Goal: Transaction & Acquisition: Purchase product/service

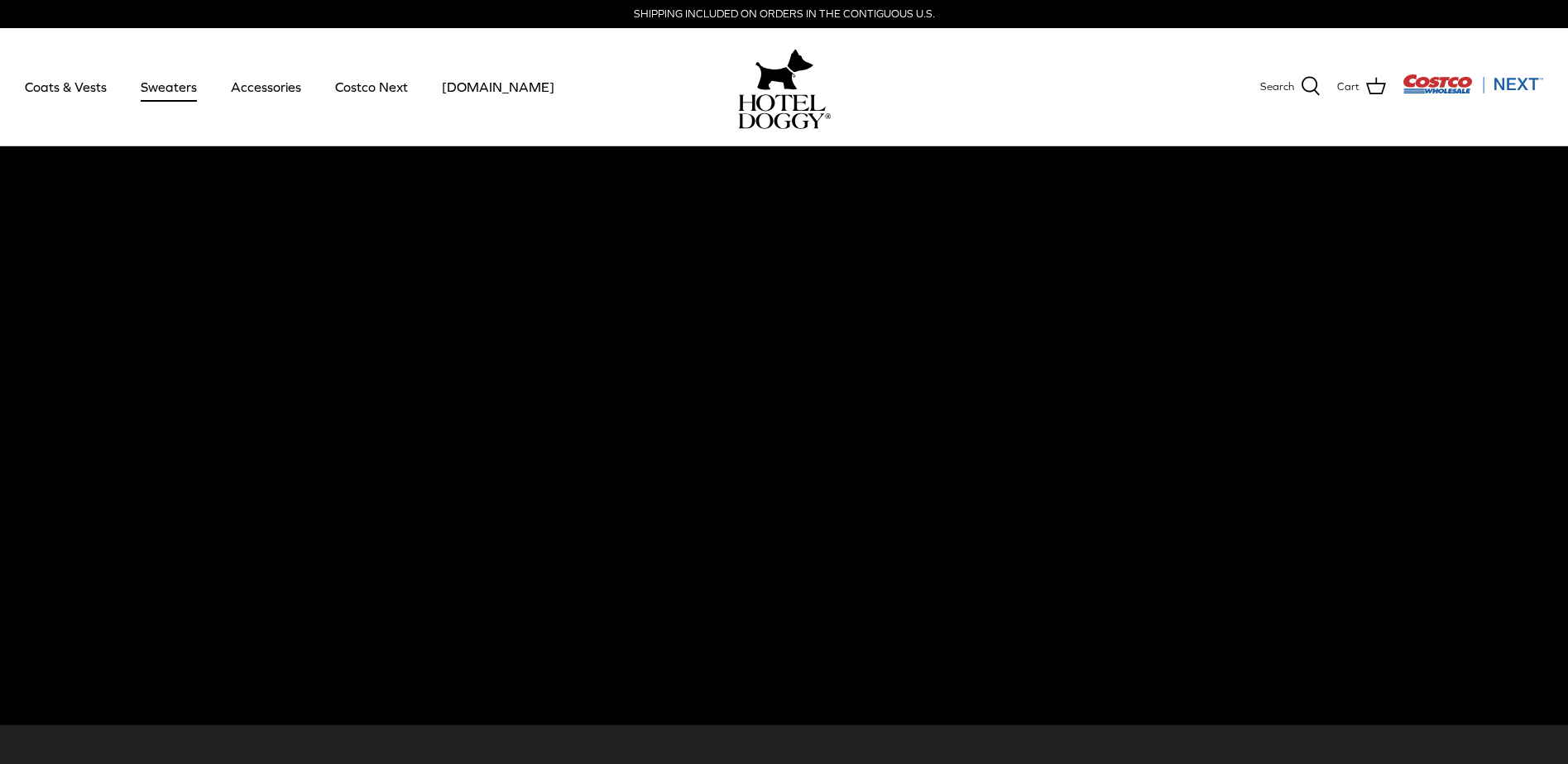
click at [178, 98] on link "Sweaters" at bounding box center [169, 86] width 86 height 57
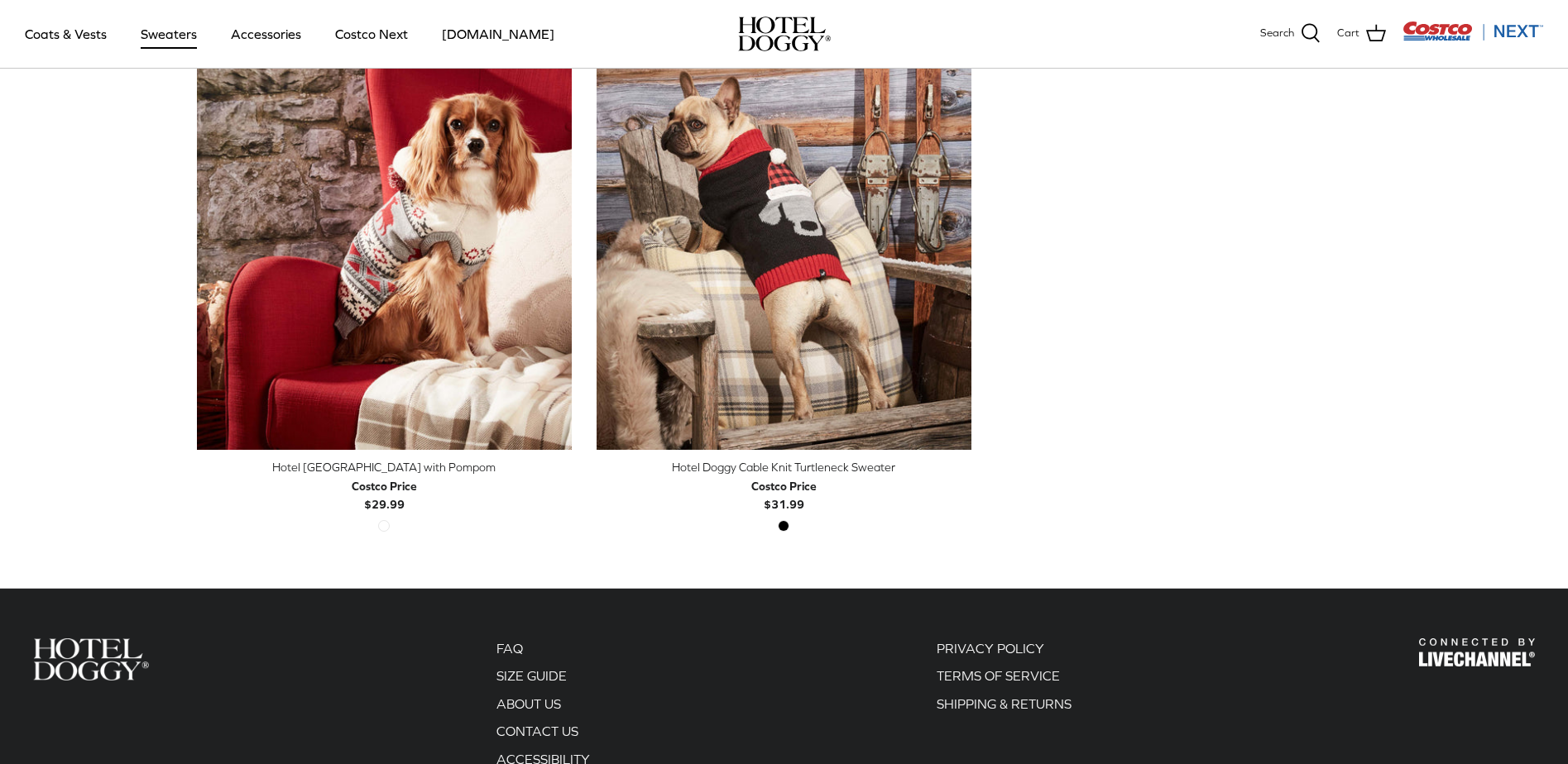
scroll to position [368, 0]
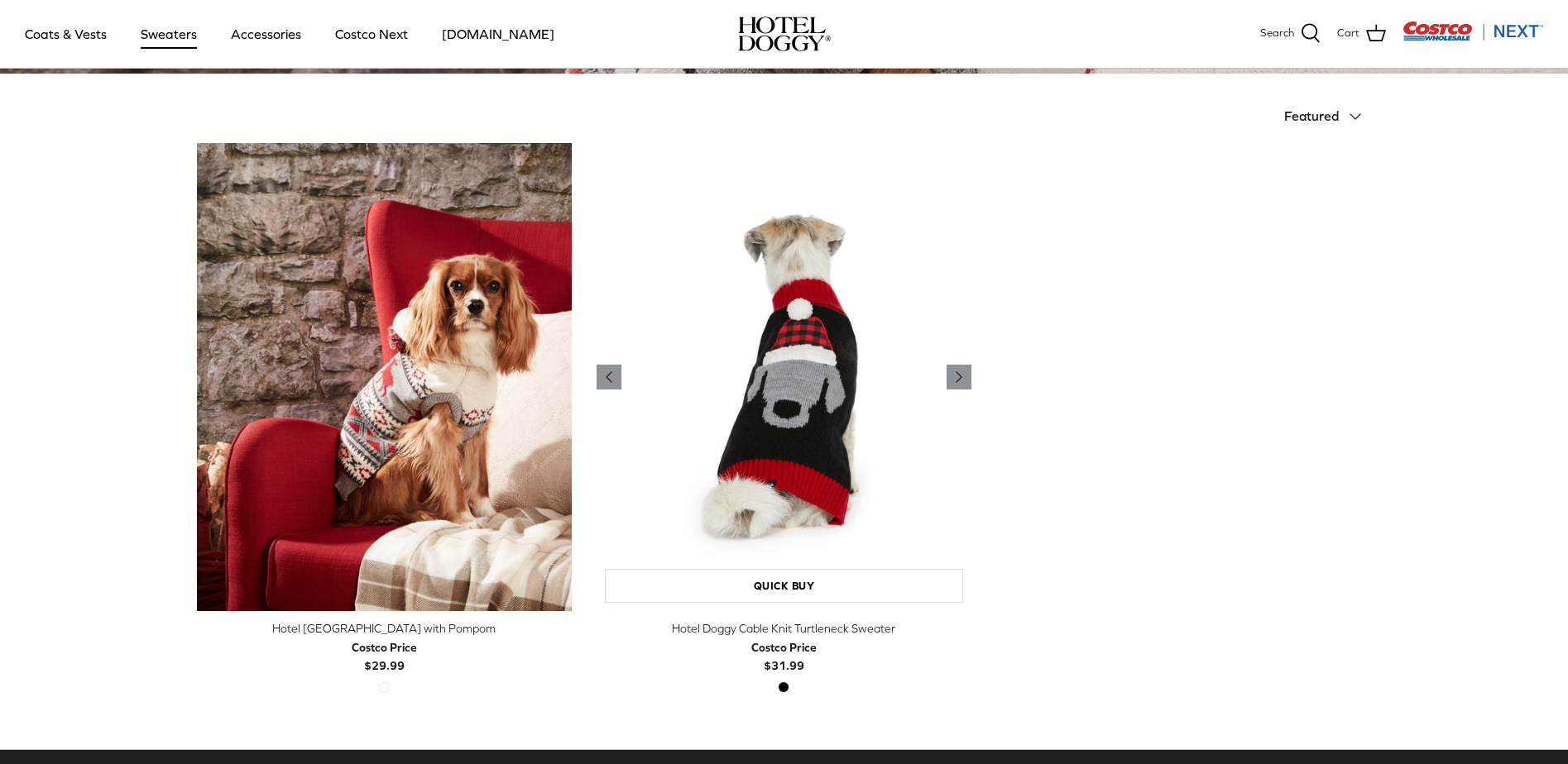
click at [815, 383] on img "Hotel Doggy Cable Knit Turtleneck Sweater" at bounding box center [784, 377] width 374 height 469
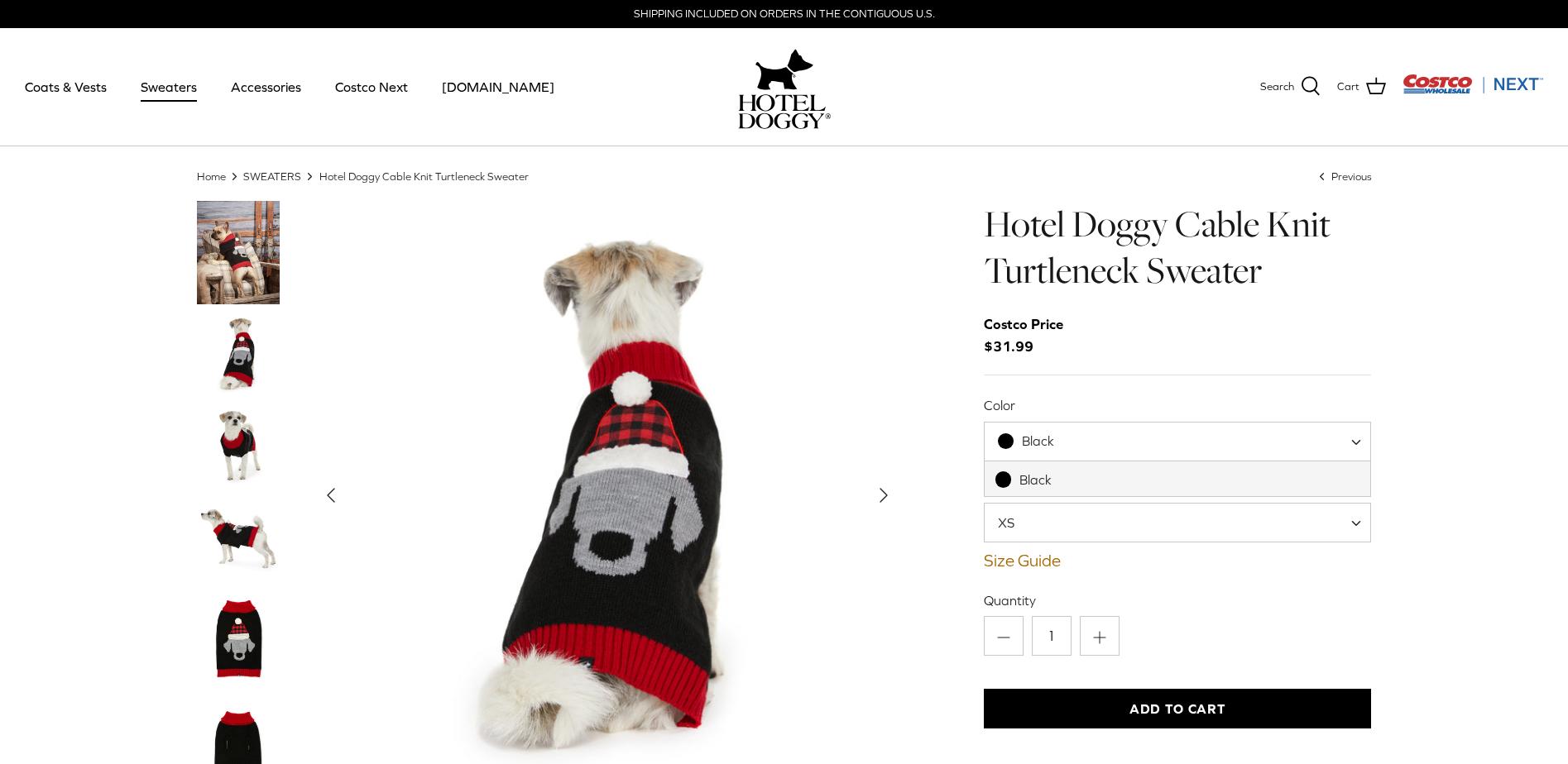
click at [1060, 441] on span "Black" at bounding box center [1036, 442] width 103 height 17
click at [98, 87] on link "Coats & Vests" at bounding box center [65, 86] width 111 height 57
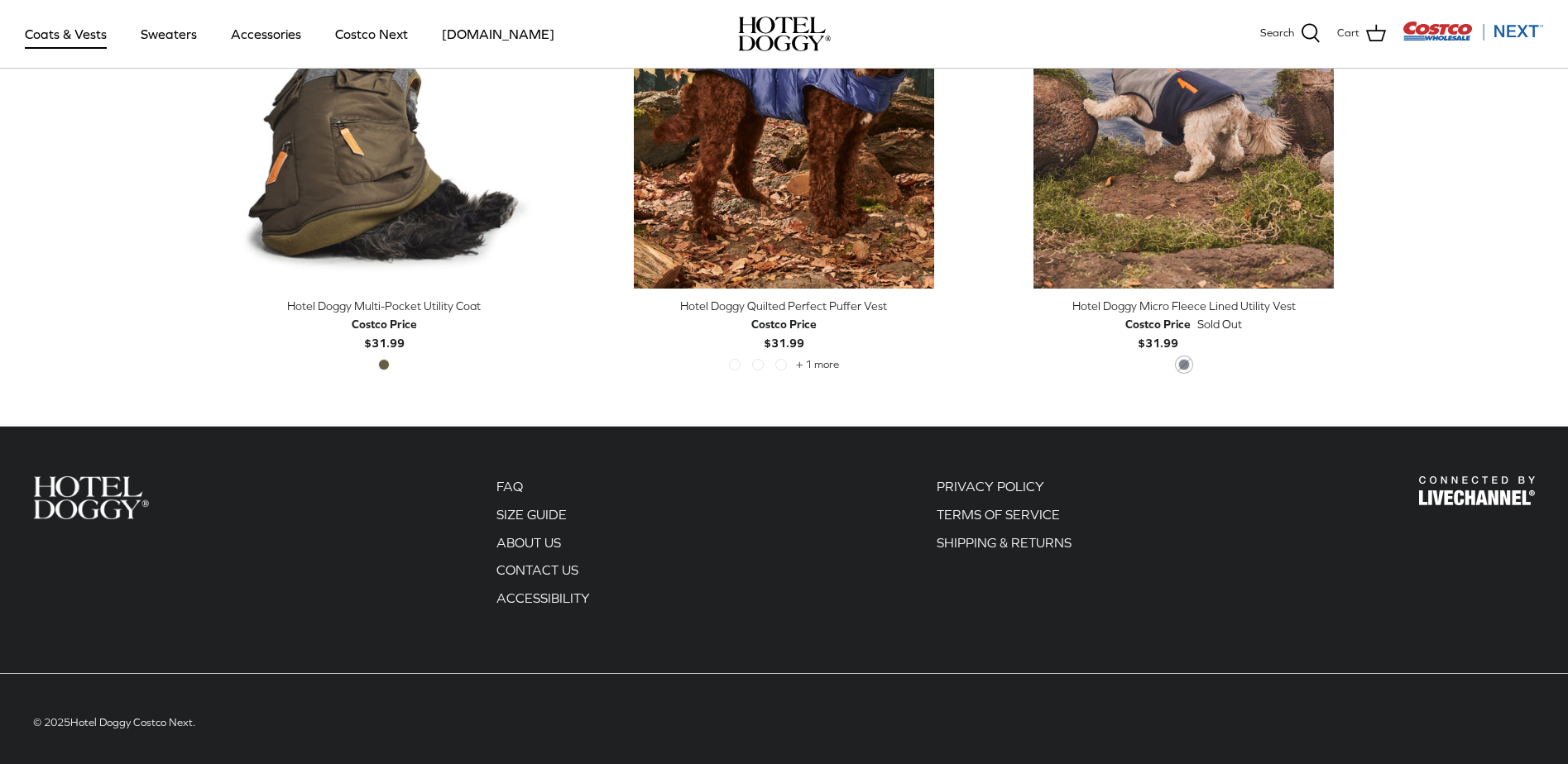
scroll to position [3631, 0]
